Goal: Task Accomplishment & Management: Complete application form

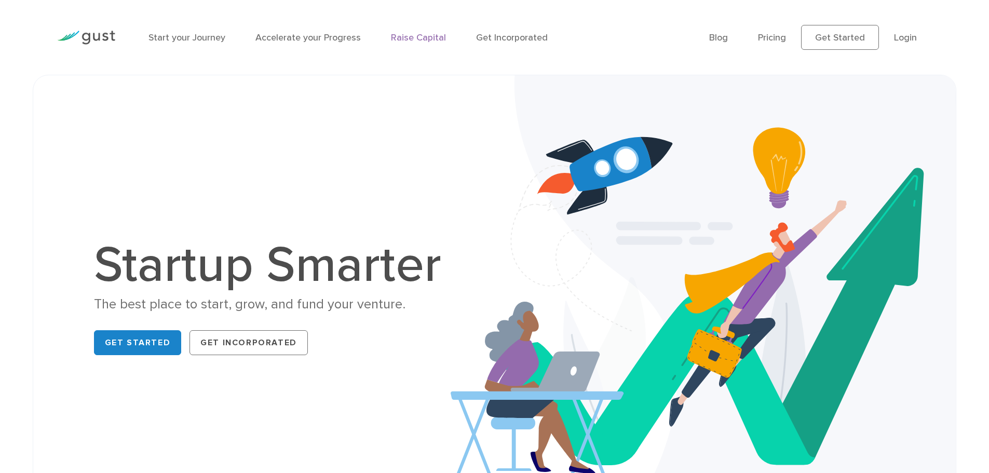
click at [413, 36] on link "Raise Capital" at bounding box center [418, 37] width 55 height 11
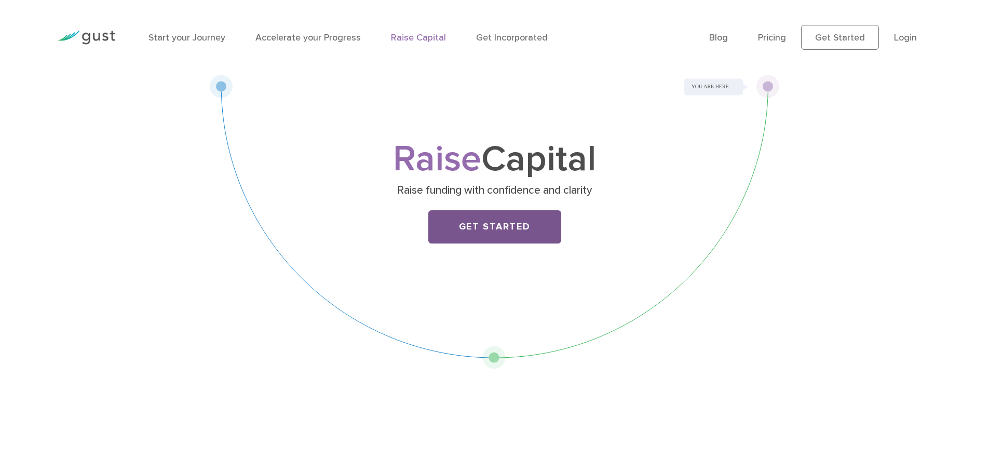
click at [523, 218] on link "Get Started" at bounding box center [494, 226] width 133 height 33
